Goal: Task Accomplishment & Management: Manage account settings

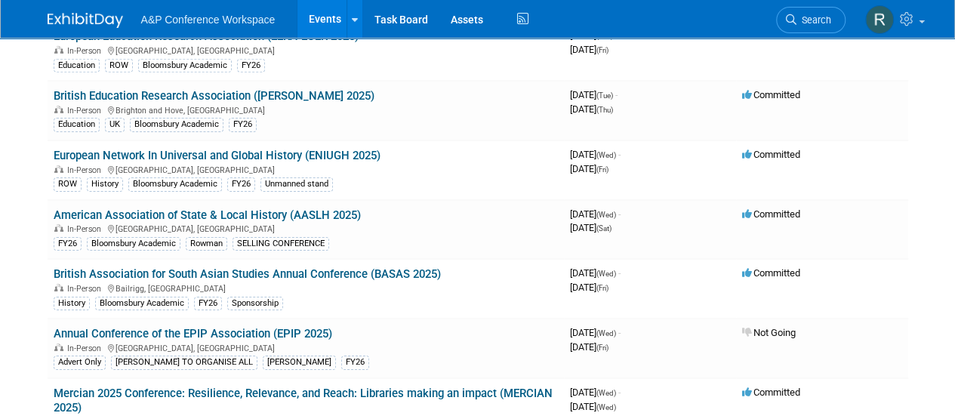
scroll to position [5798, 0]
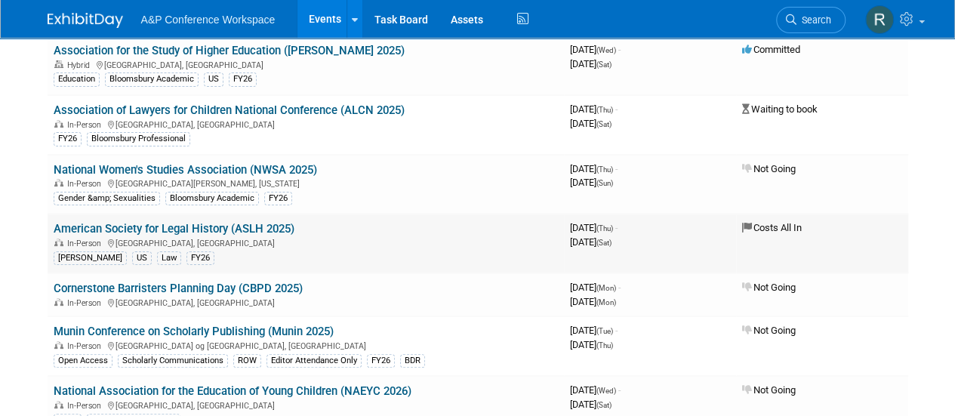
click at [226, 222] on link "American Society for Legal History (ASLH 2025)" at bounding box center [174, 229] width 241 height 14
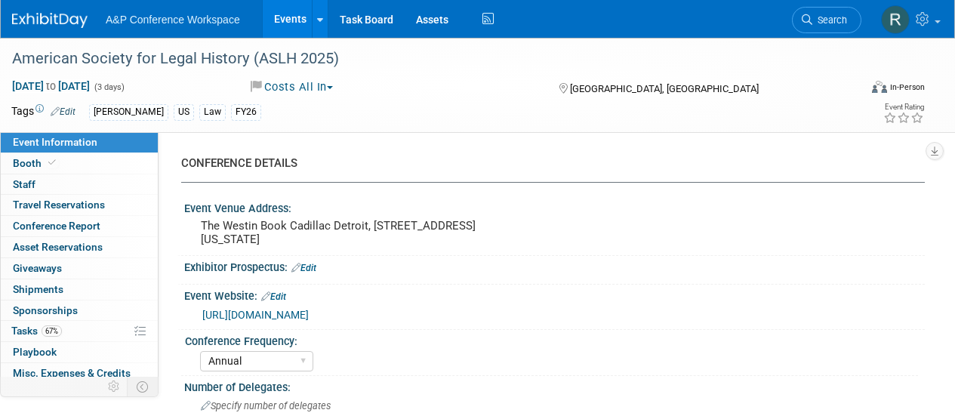
select select "Annual"
select select "Level 3"
select select "Program Advert"
select select "Law"
select select "[PERSON_NAME] Publishing"
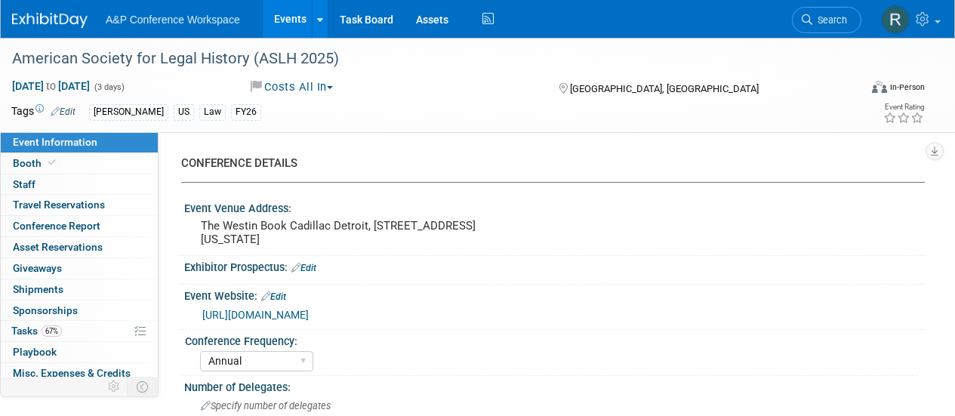
select select "[PERSON_NAME]"
select select "Ros Jubber"
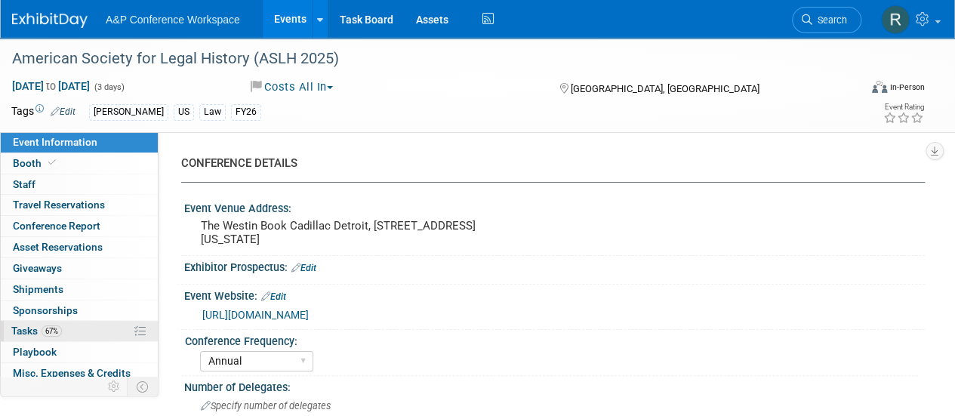
click at [25, 321] on link "67% Tasks 67%" at bounding box center [79, 331] width 157 height 20
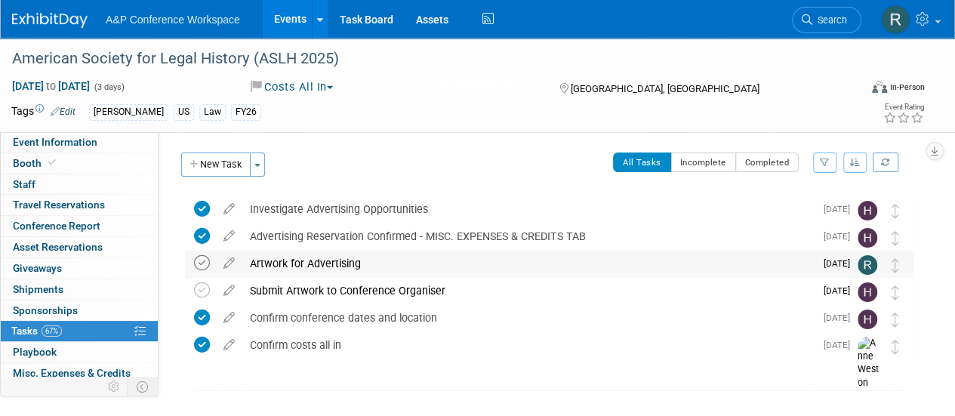
click at [199, 265] on icon at bounding box center [202, 263] width 16 height 16
